Goal: Task Accomplishment & Management: Use online tool/utility

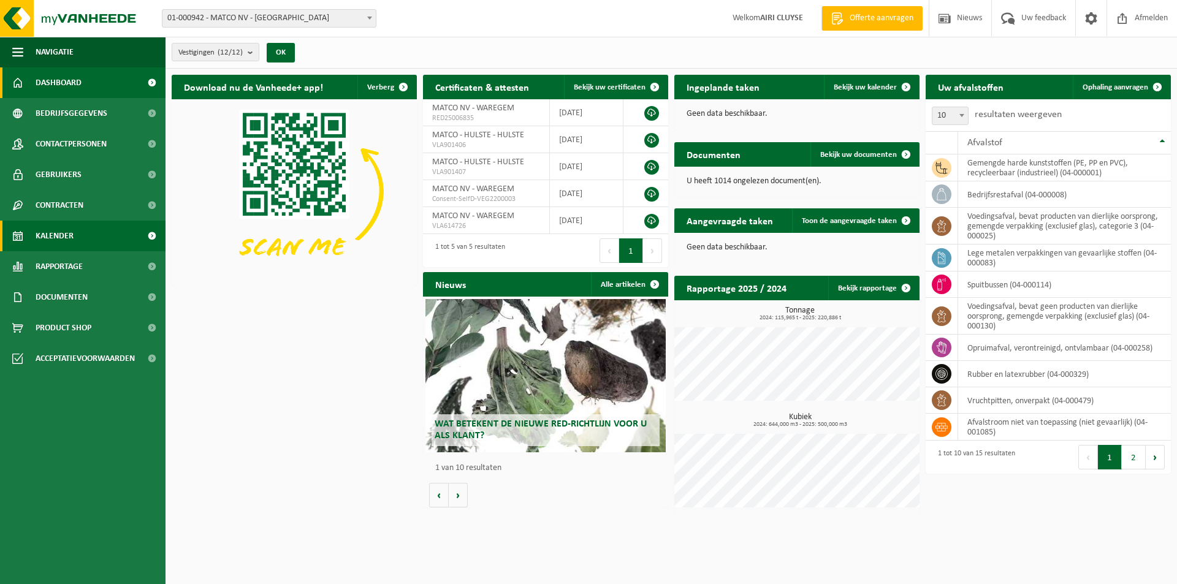
click at [43, 230] on span "Kalender" at bounding box center [55, 236] width 38 height 31
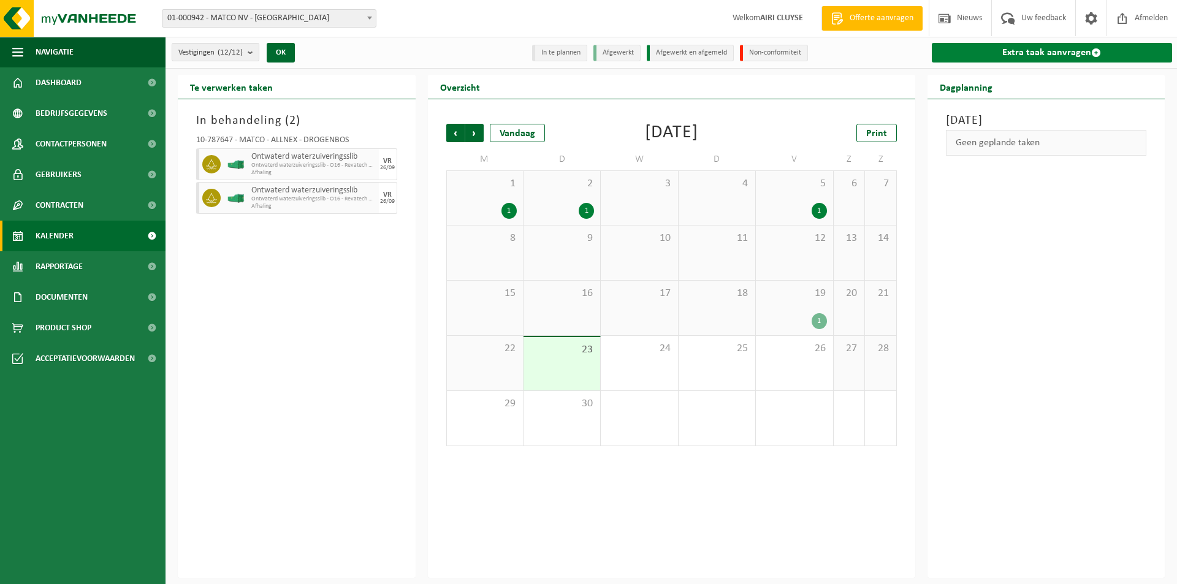
click at [1043, 57] on link "Extra taak aanvragen" at bounding box center [1052, 53] width 241 height 20
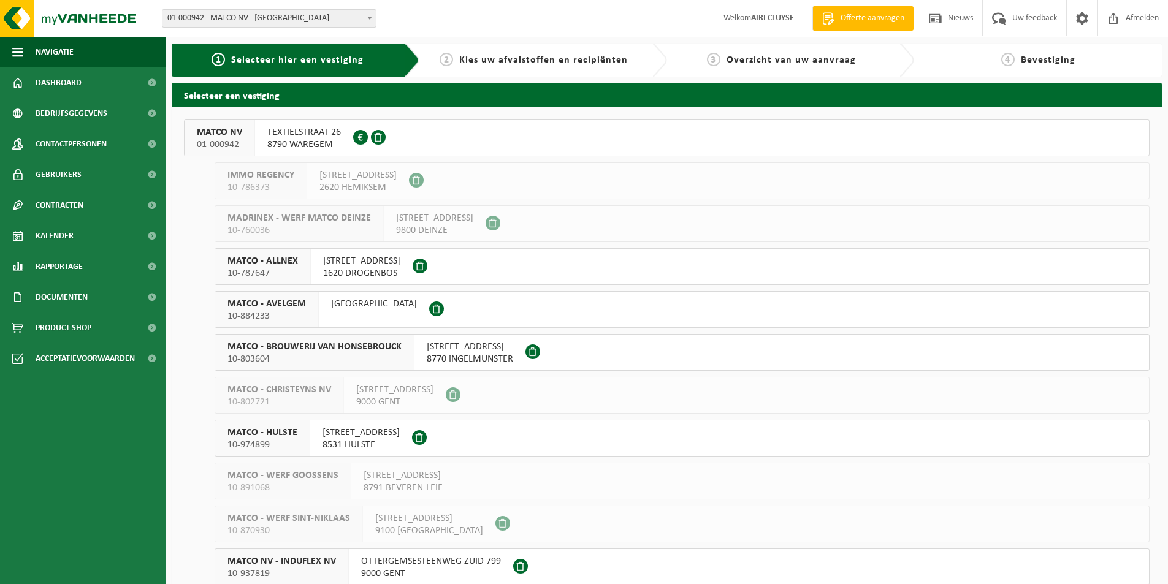
click at [237, 273] on span "10-787647" at bounding box center [262, 273] width 70 height 12
